Goal: Browse casually: Explore the website without a specific task or goal

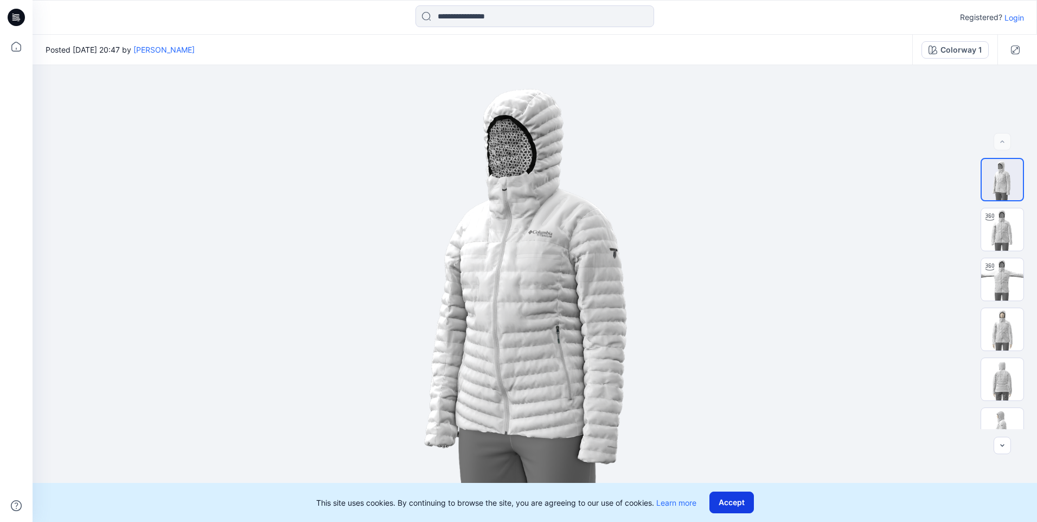
click at [738, 498] on button "Accept" at bounding box center [732, 502] width 44 height 22
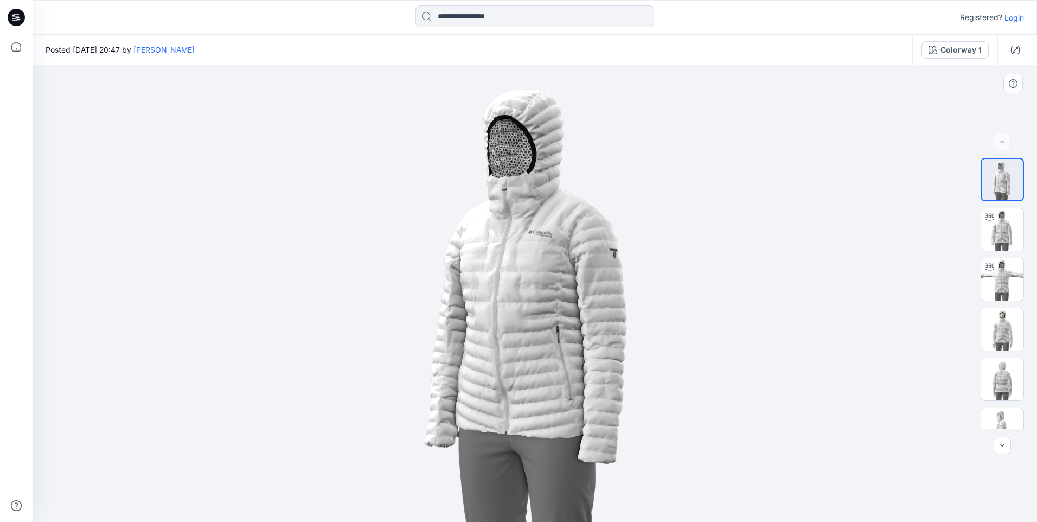
drag, startPoint x: 538, startPoint y: 317, endPoint x: 532, endPoint y: 301, distance: 17.8
click at [532, 301] on img at bounding box center [534, 293] width 457 height 457
click at [1005, 226] on img at bounding box center [1002, 229] width 42 height 42
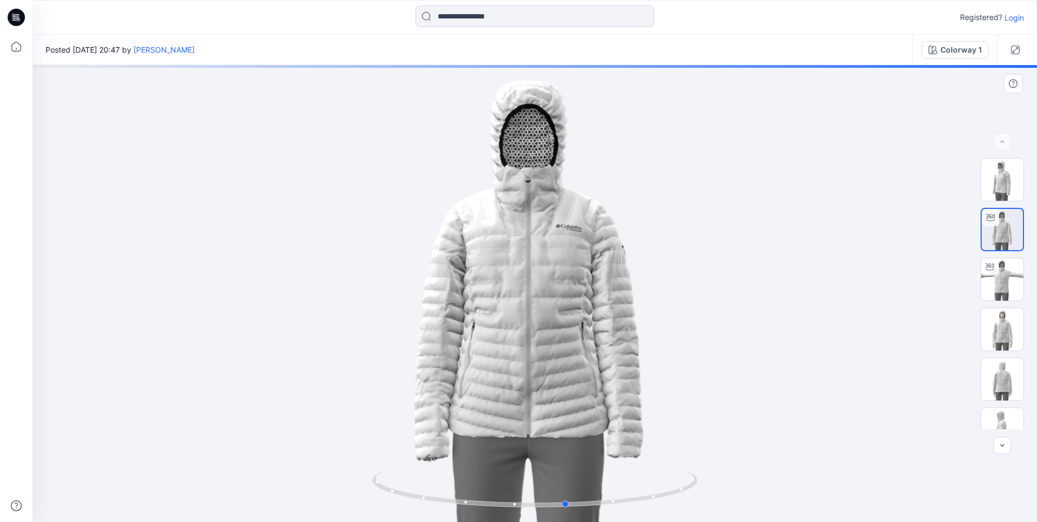
drag, startPoint x: 529, startPoint y: 432, endPoint x: 561, endPoint y: 419, distance: 34.6
click at [561, 419] on div at bounding box center [535, 293] width 1005 height 457
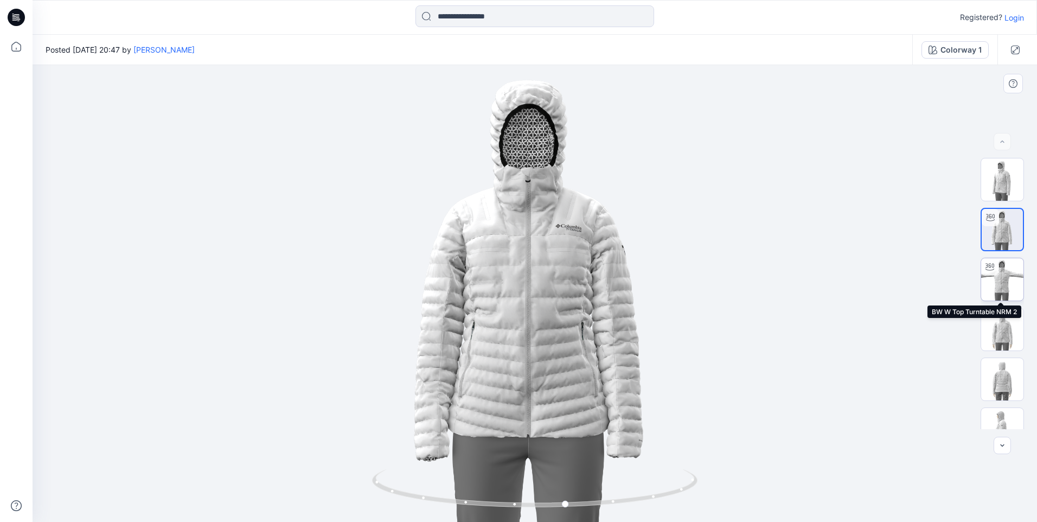
click at [1007, 289] on img at bounding box center [1002, 279] width 42 height 42
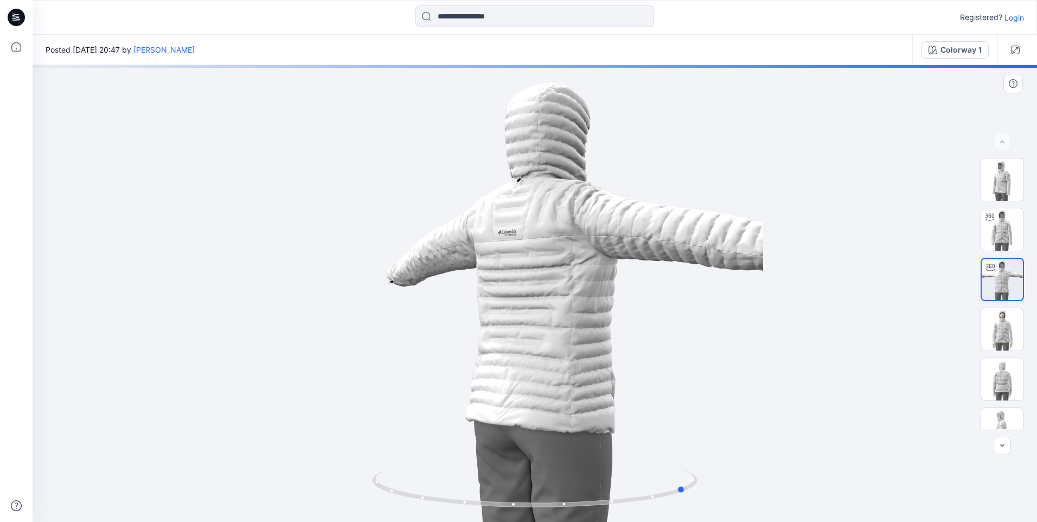
drag, startPoint x: 536, startPoint y: 368, endPoint x: 362, endPoint y: 372, distance: 173.6
click at [362, 372] on div at bounding box center [535, 293] width 1005 height 457
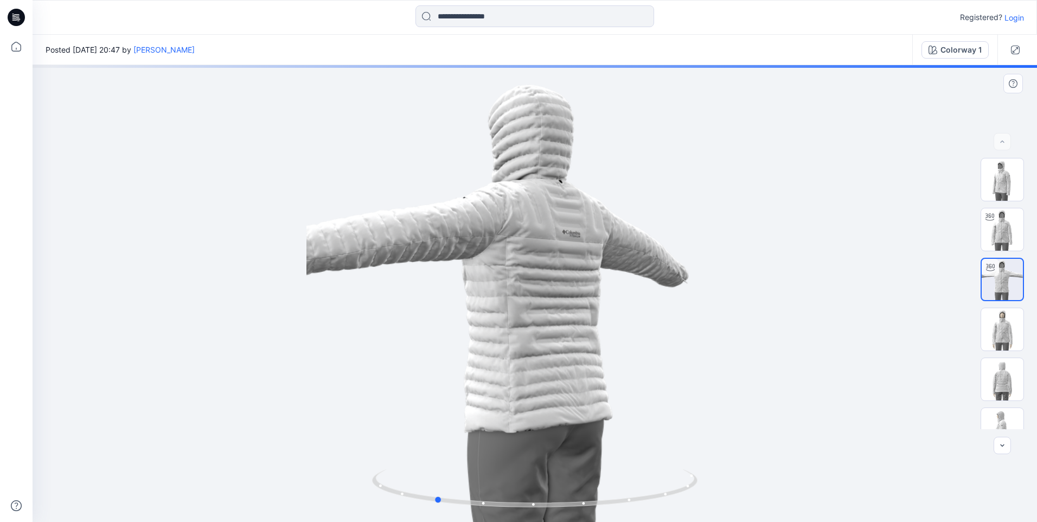
drag, startPoint x: 492, startPoint y: 352, endPoint x: 566, endPoint y: 354, distance: 73.8
click at [566, 354] on div at bounding box center [535, 293] width 1005 height 457
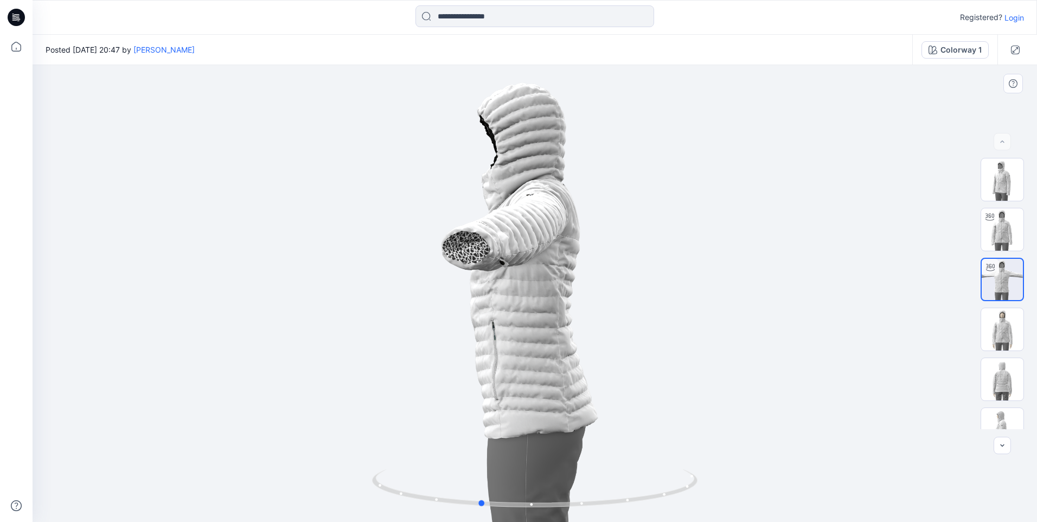
drag, startPoint x: 514, startPoint y: 369, endPoint x: 559, endPoint y: 373, distance: 45.1
click at [559, 373] on div at bounding box center [535, 293] width 1005 height 457
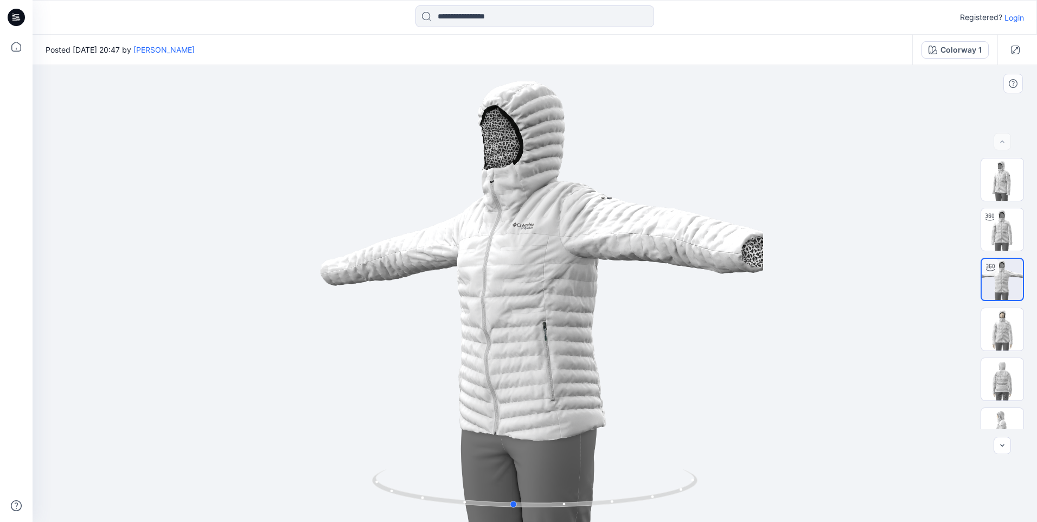
drag, startPoint x: 491, startPoint y: 375, endPoint x: 525, endPoint y: 374, distance: 33.1
click at [525, 374] on div at bounding box center [535, 293] width 1005 height 457
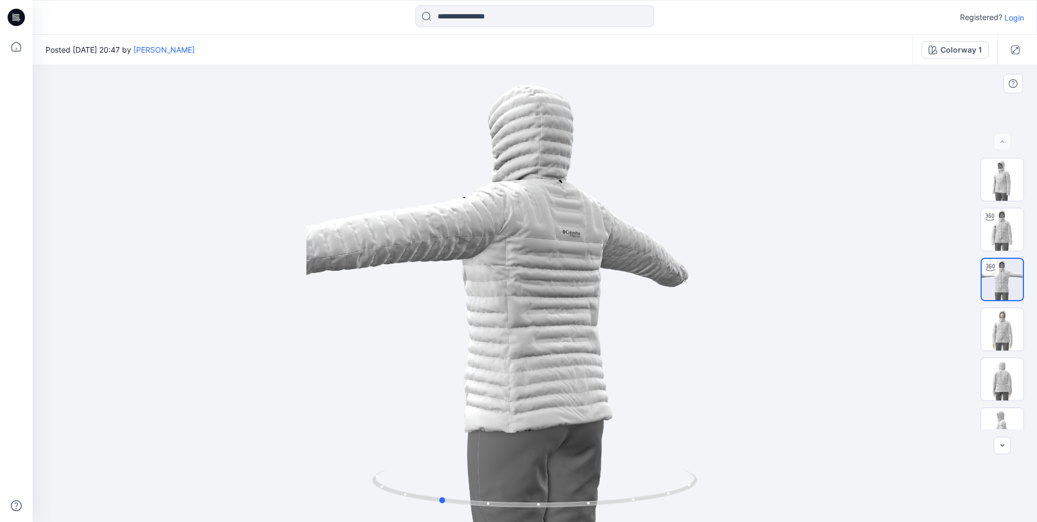
drag, startPoint x: 533, startPoint y: 337, endPoint x: 459, endPoint y: 353, distance: 75.4
click at [459, 353] on div at bounding box center [535, 293] width 1005 height 457
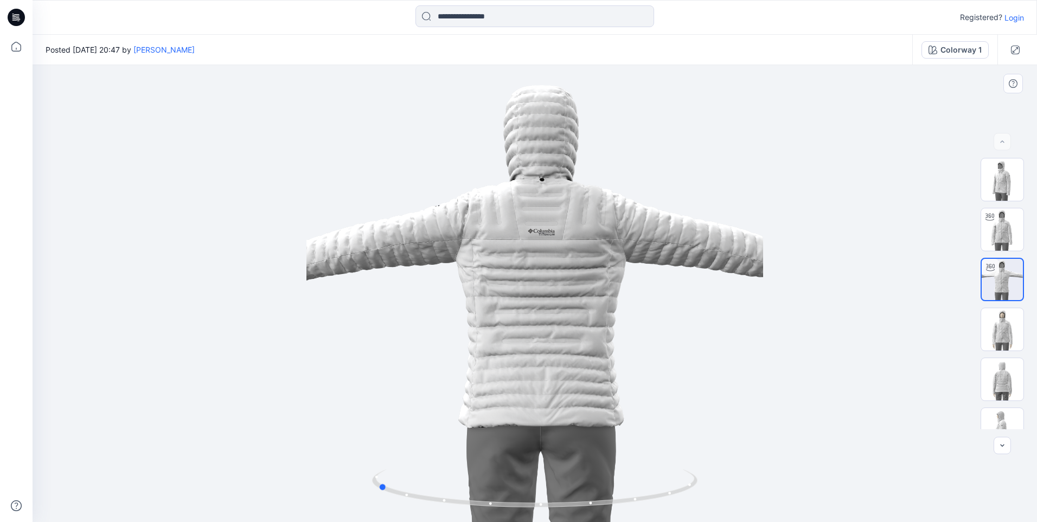
drag, startPoint x: 574, startPoint y: 353, endPoint x: 513, endPoint y: 356, distance: 62.0
click at [513, 356] on div at bounding box center [535, 293] width 1005 height 457
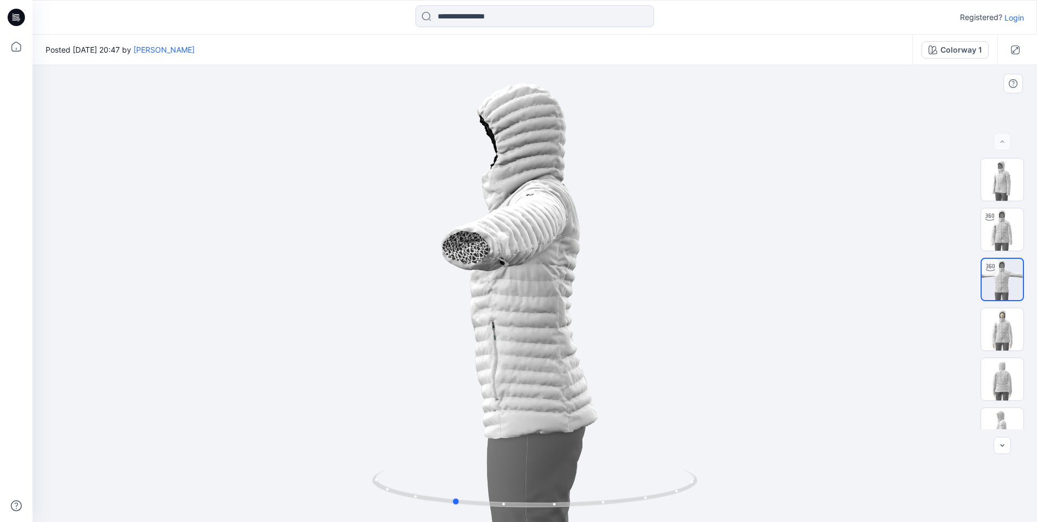
drag, startPoint x: 482, startPoint y: 368, endPoint x: 558, endPoint y: 367, distance: 76.0
click at [558, 367] on div at bounding box center [535, 293] width 1005 height 457
click at [1008, 237] on img at bounding box center [1002, 229] width 42 height 42
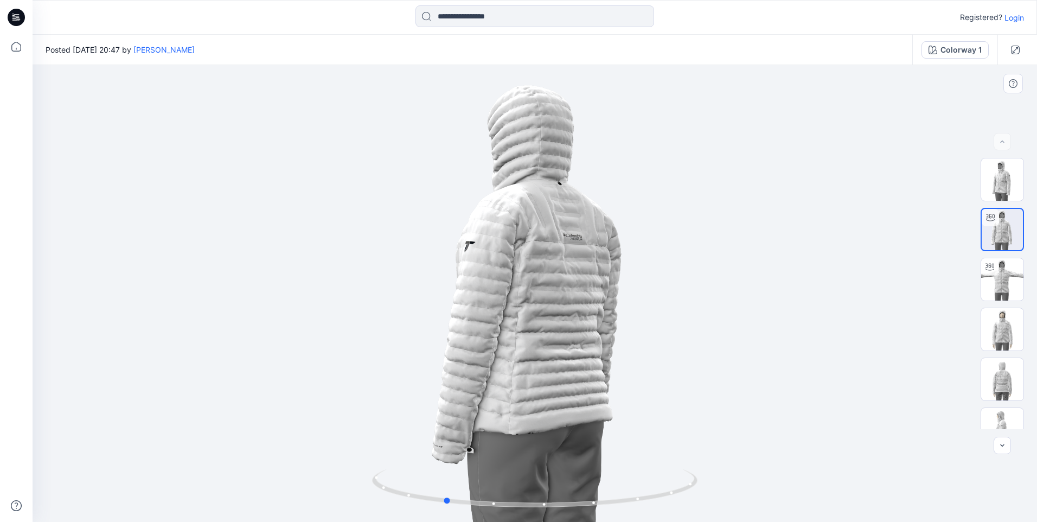
drag, startPoint x: 564, startPoint y: 360, endPoint x: 474, endPoint y: 365, distance: 90.7
click at [474, 365] on div at bounding box center [535, 293] width 1005 height 457
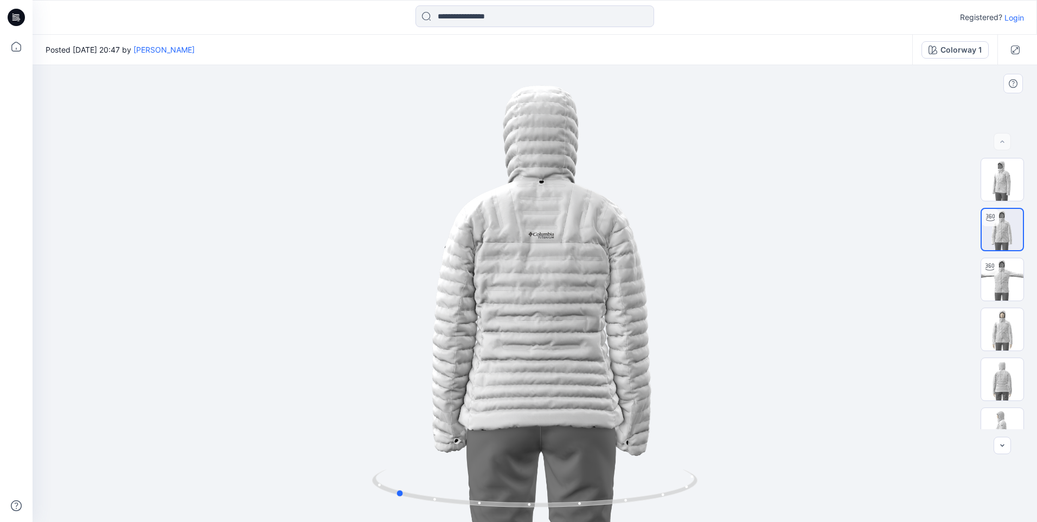
drag, startPoint x: 554, startPoint y: 385, endPoint x: 505, endPoint y: 383, distance: 48.8
click at [505, 383] on div at bounding box center [535, 293] width 1005 height 457
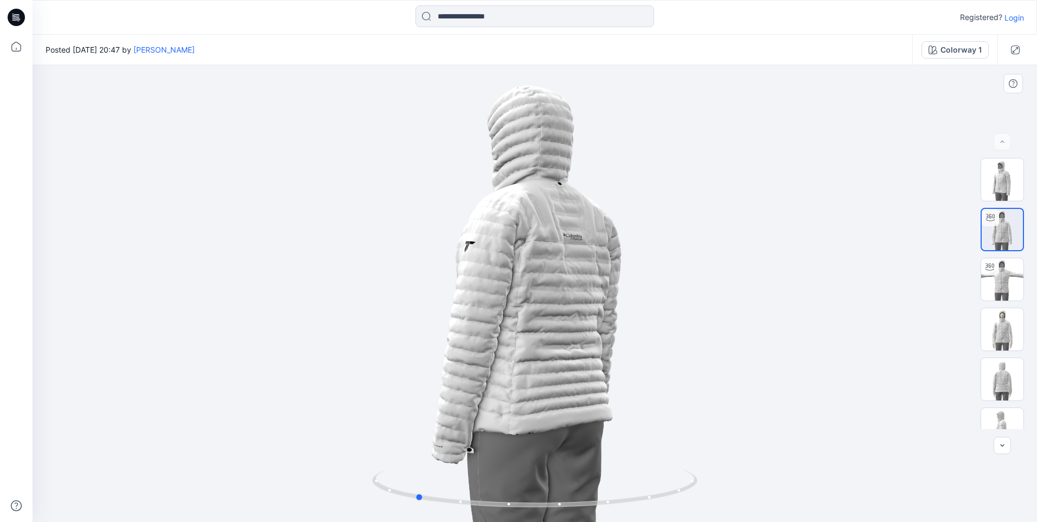
drag, startPoint x: 536, startPoint y: 313, endPoint x: 557, endPoint y: 312, distance: 20.1
click at [557, 312] on div at bounding box center [535, 293] width 1005 height 457
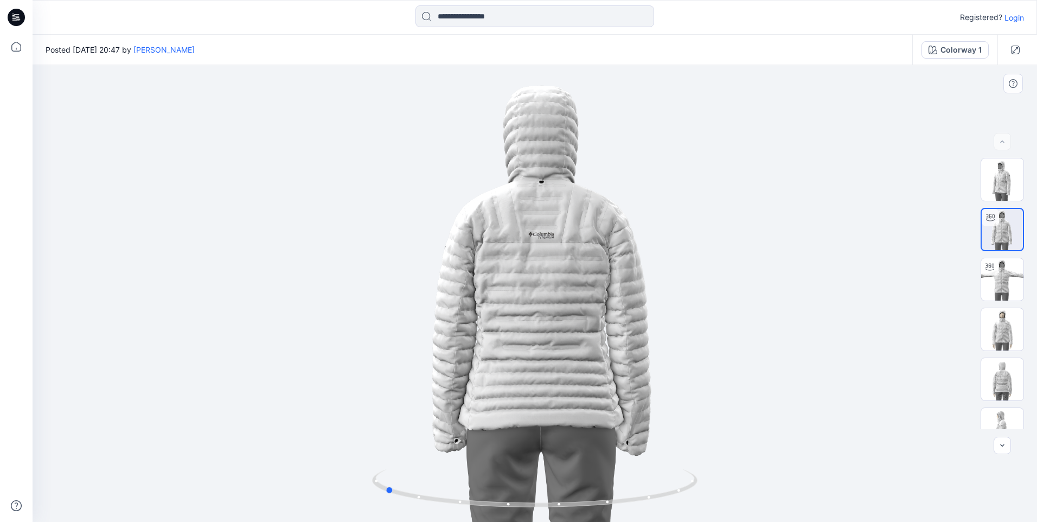
drag, startPoint x: 556, startPoint y: 314, endPoint x: 525, endPoint y: 315, distance: 30.9
click at [525, 315] on div at bounding box center [535, 293] width 1005 height 457
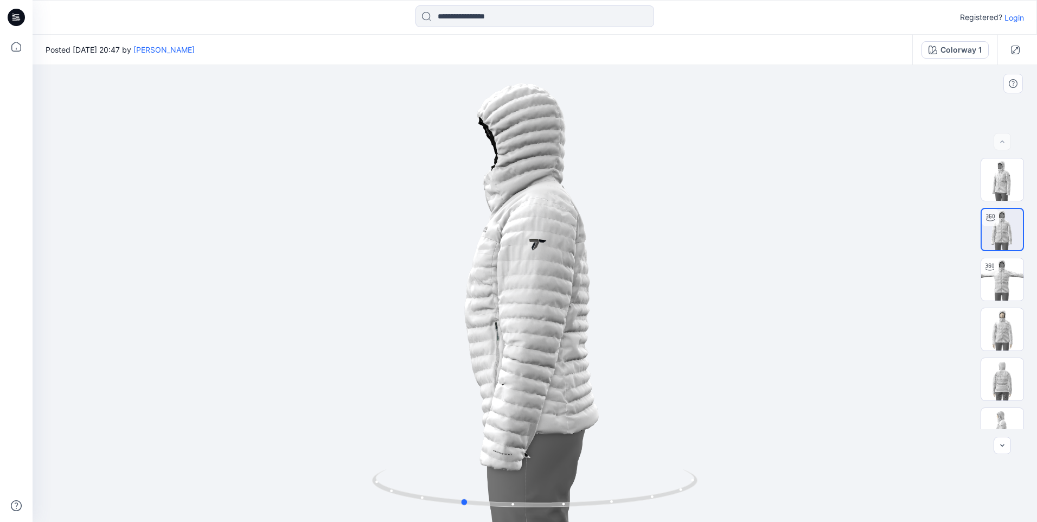
drag, startPoint x: 524, startPoint y: 327, endPoint x: 602, endPoint y: 323, distance: 77.6
click at [602, 323] on div at bounding box center [535, 293] width 1005 height 457
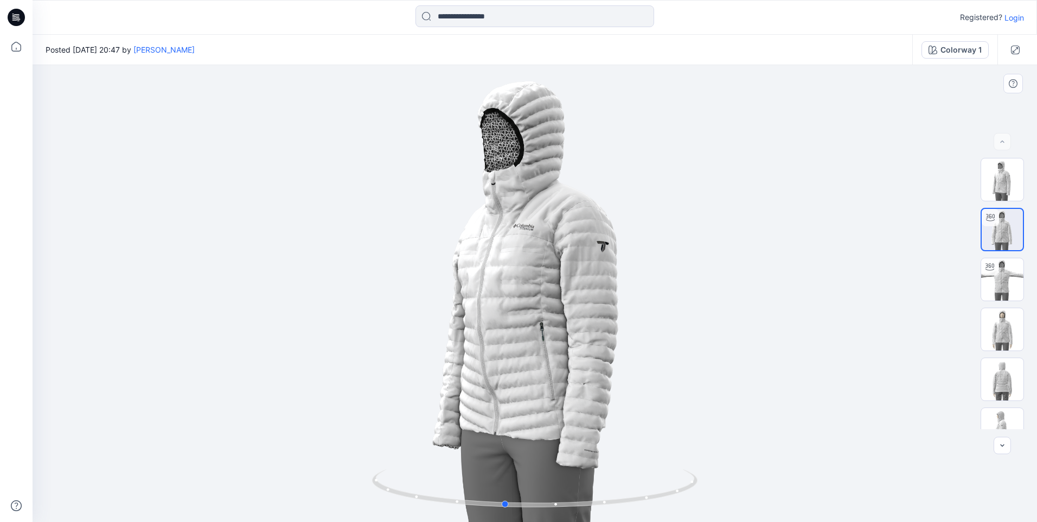
drag, startPoint x: 525, startPoint y: 331, endPoint x: 567, endPoint y: 330, distance: 42.3
click at [567, 330] on div at bounding box center [535, 293] width 1005 height 457
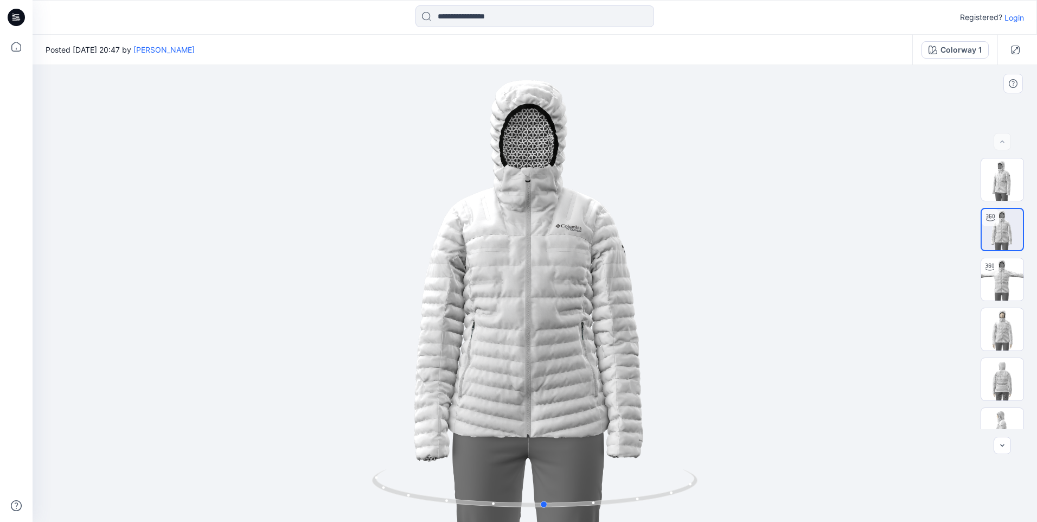
drag, startPoint x: 522, startPoint y: 341, endPoint x: 563, endPoint y: 338, distance: 40.2
click at [563, 338] on div at bounding box center [535, 293] width 1005 height 457
click at [523, 363] on div at bounding box center [535, 293] width 1005 height 457
click at [1001, 343] on img at bounding box center [1002, 329] width 42 height 42
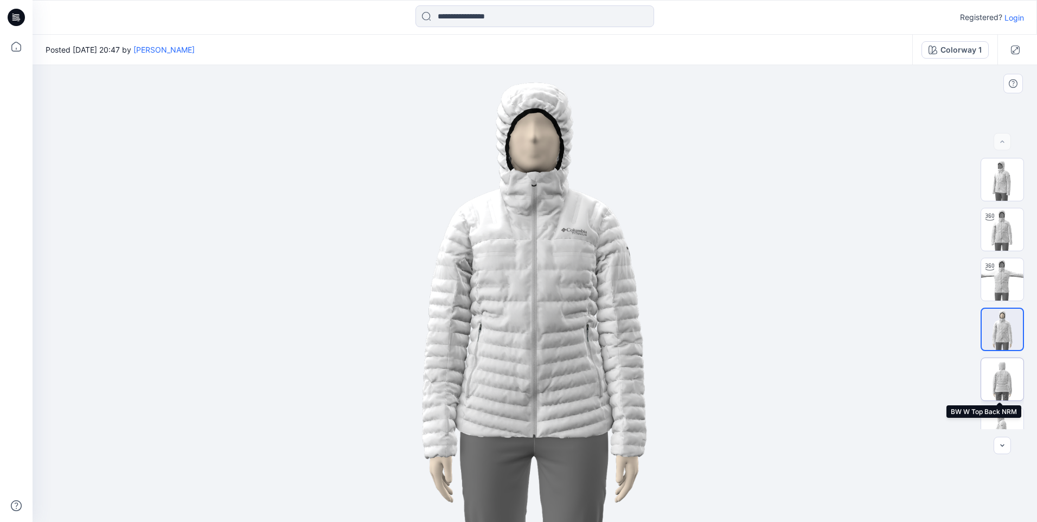
click at [1008, 384] on img at bounding box center [1002, 379] width 42 height 42
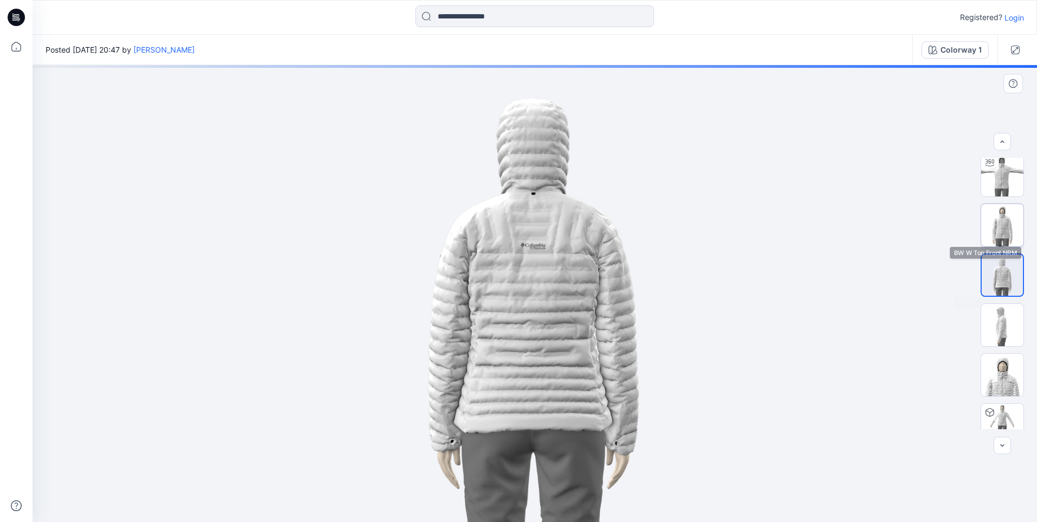
scroll to position [108, 0]
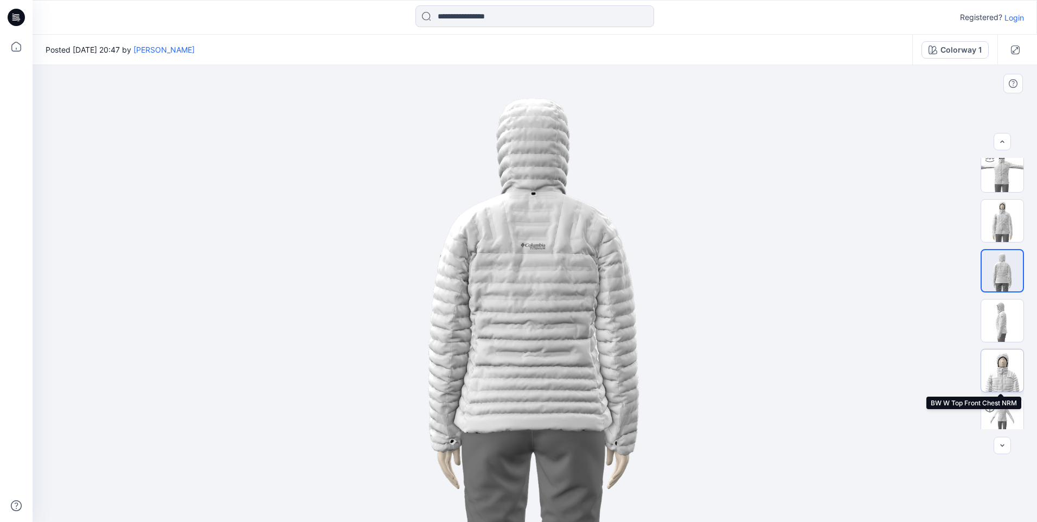
click at [1002, 373] on img at bounding box center [1002, 370] width 42 height 42
